Goal: Navigation & Orientation: Find specific page/section

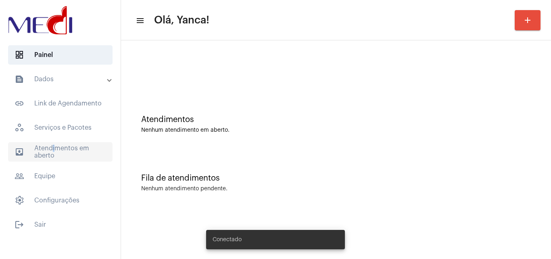
drag, startPoint x: 50, startPoint y: 148, endPoint x: 58, endPoint y: 149, distance: 7.7
click at [51, 149] on span "outbox_outline Atendimentos em aberto" at bounding box center [60, 151] width 105 height 19
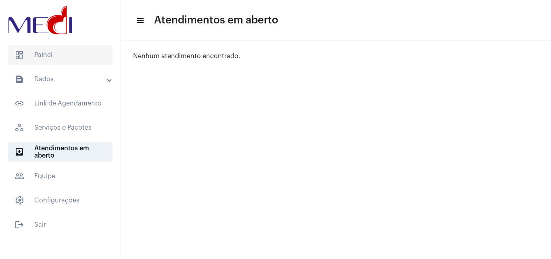
click at [74, 57] on span "dashboard Painel" at bounding box center [60, 54] width 105 height 19
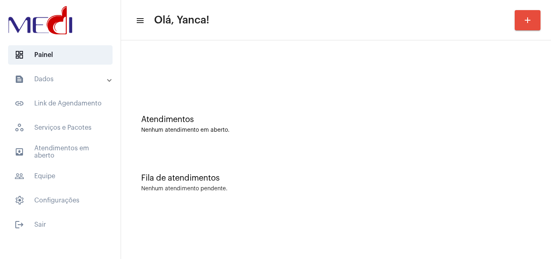
click at [91, 157] on span "outbox_outline Atendimentos em aberto" at bounding box center [60, 151] width 105 height 19
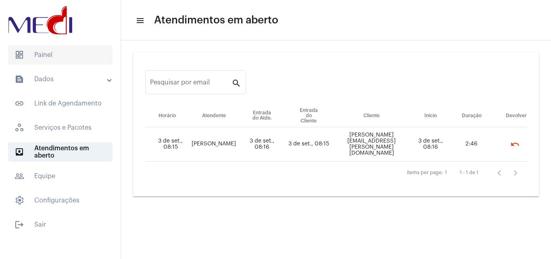
click at [57, 55] on span "dashboard Painel" at bounding box center [60, 54] width 105 height 19
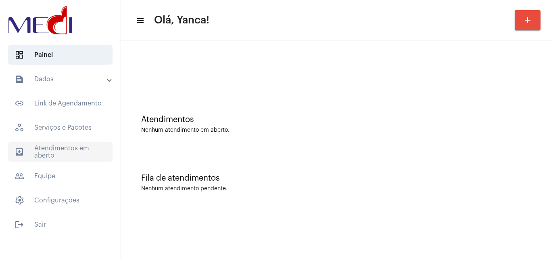
click at [71, 159] on span "outbox_outline Atendimentos em aberto" at bounding box center [60, 151] width 105 height 19
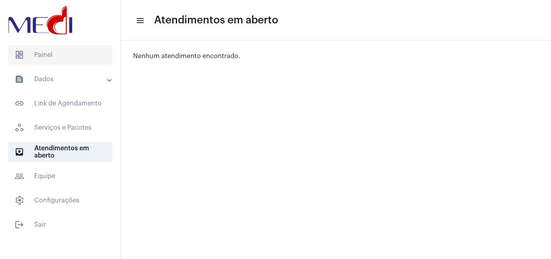
click at [44, 49] on span "dashboard Painel" at bounding box center [60, 54] width 105 height 19
